Goal: Navigation & Orientation: Go to known website

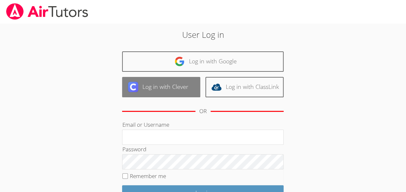
click at [175, 85] on link "Log in with Clever" at bounding box center [161, 87] width 78 height 20
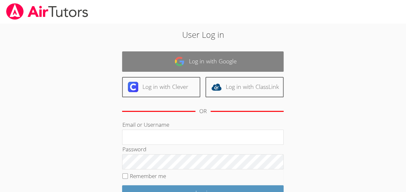
click at [154, 62] on link "Log in with Google" at bounding box center [203, 61] width 162 height 20
click at [178, 57] on img at bounding box center [180, 61] width 10 height 10
